Goal: Task Accomplishment & Management: Manage account settings

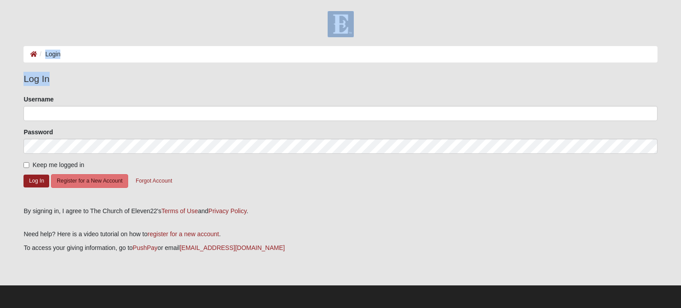
drag, startPoint x: 41, startPoint y: 28, endPoint x: 69, endPoint y: 94, distance: 71.0
click at [69, 92] on form "Log In Login Login Error Log In Please correct the following: Username Password…" at bounding box center [340, 159] width 681 height 297
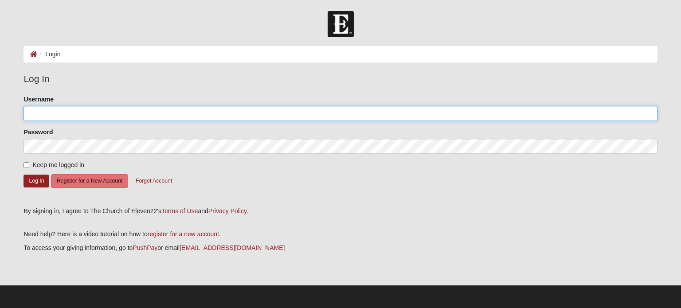
click at [70, 112] on input "Username" at bounding box center [341, 113] width 634 height 15
type input "taylorgator28"
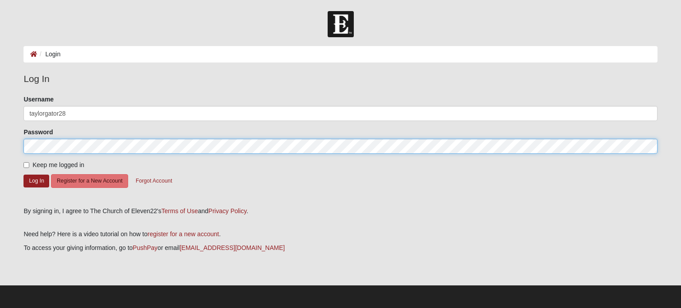
click at [24, 175] on button "Log In" at bounding box center [37, 181] width 26 height 13
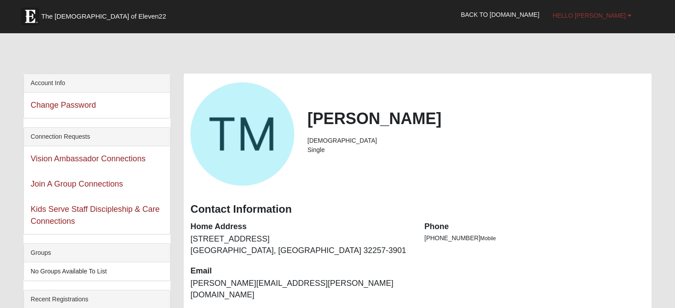
click at [611, 17] on span "Hello Taylor" at bounding box center [588, 15] width 73 height 7
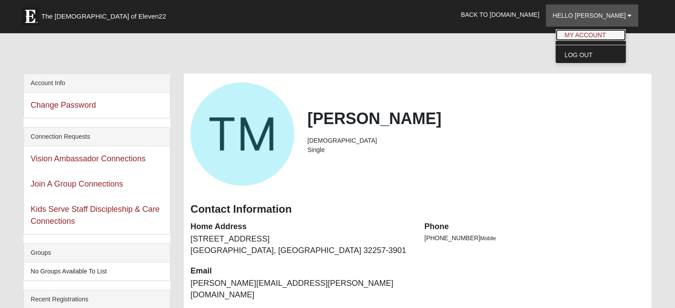
click at [607, 32] on link "My Account" at bounding box center [590, 35] width 70 height 12
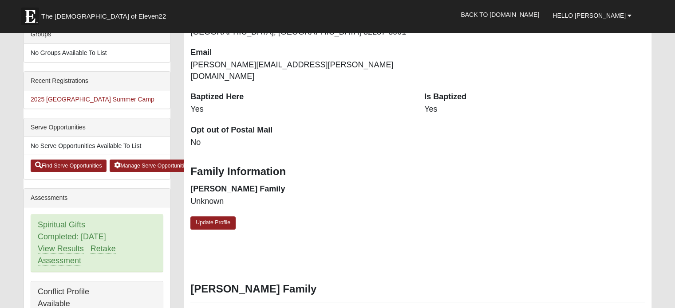
scroll to position [233, 0]
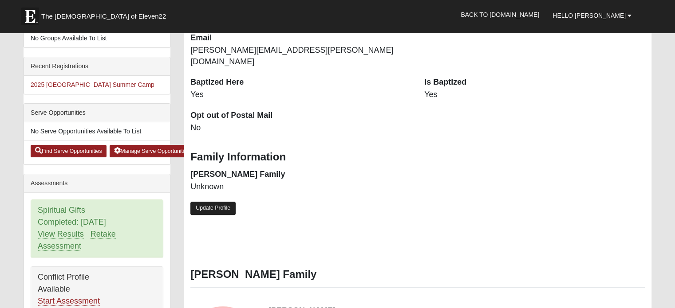
click at [204, 202] on link "Update Profile" at bounding box center [212, 208] width 45 height 13
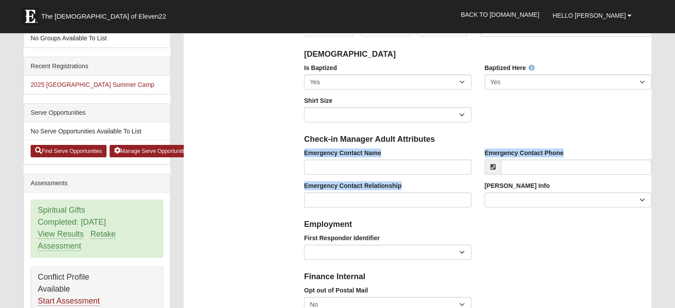
drag, startPoint x: 204, startPoint y: 193, endPoint x: 480, endPoint y: 131, distance: 283.2
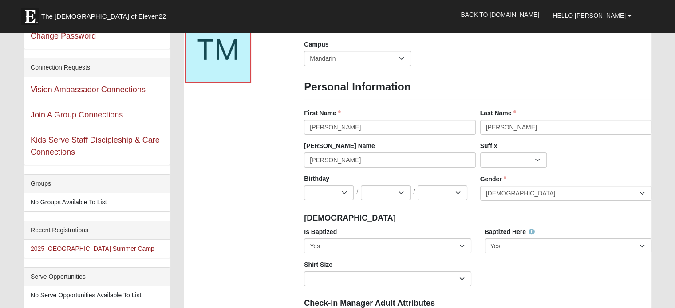
scroll to position [37, 0]
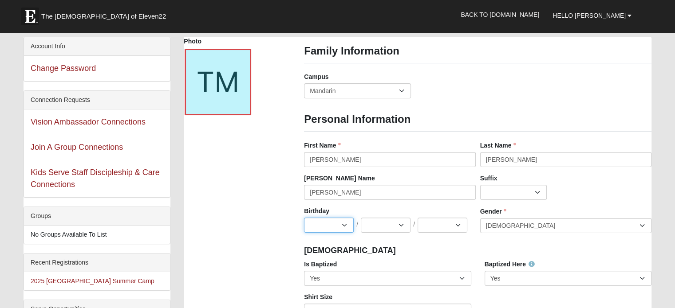
click at [313, 227] on select "Jan Feb Mar Apr May Jun [DATE] Aug Sep Oct Nov Dec" at bounding box center [329, 225] width 50 height 15
select select "6"
click at [304, 218] on select "Jan Feb Mar Apr May Jun [DATE] Aug Sep Oct Nov Dec" at bounding box center [329, 225] width 50 height 15
drag, startPoint x: 380, startPoint y: 220, endPoint x: 373, endPoint y: 224, distance: 8.5
click at [373, 224] on select "1 2 3 4 5 6 7 8 9 10 11 12 13 14 15 16 17 18 19 20 21 22 23 24 25 26 27 28 29 3…" at bounding box center [386, 225] width 50 height 15
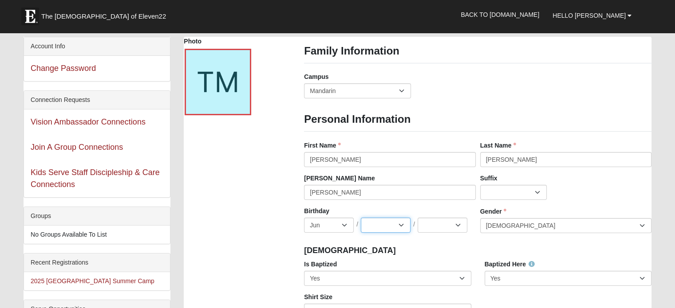
select select "18"
click at [361, 218] on select "1 2 3 4 5 6 7 8 9 10 11 12 13 14 15 16 17 18 19 20 21 22 23 24 25 26 27 28 29 3…" at bounding box center [386, 225] width 50 height 15
click at [435, 224] on select "2025 2024 2023 2022 2021 2020 2019 2018 2017 2016 2015 2014 2013 2012 2011 2010…" at bounding box center [442, 225] width 50 height 15
select select "1989"
click at [417, 218] on select "2025 2024 2023 2022 2021 2020 2019 2018 2017 2016 2015 2014 2013 2012 2011 2010…" at bounding box center [442, 225] width 50 height 15
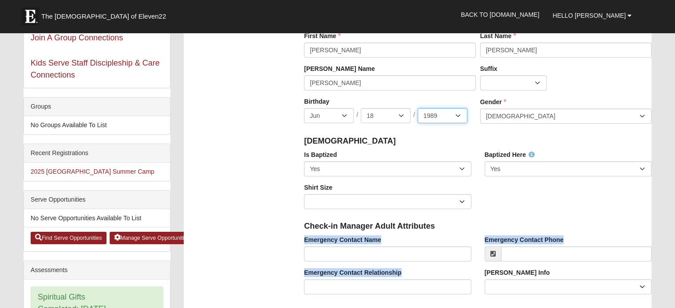
scroll to position [144, 0]
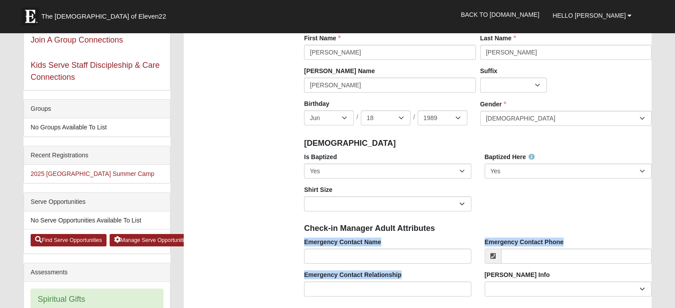
click at [497, 220] on div "Check-in Manager Adult Attributes" at bounding box center [477, 228] width 361 height 20
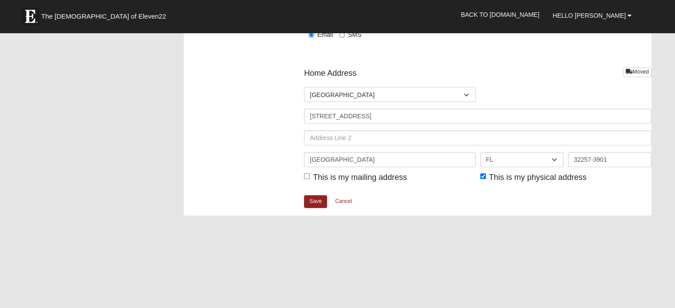
scroll to position [1047, 0]
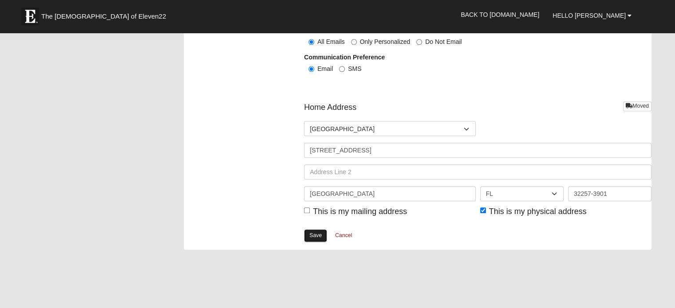
click at [323, 233] on link "Save" at bounding box center [315, 235] width 23 height 13
